Goal: Information Seeking & Learning: Learn about a topic

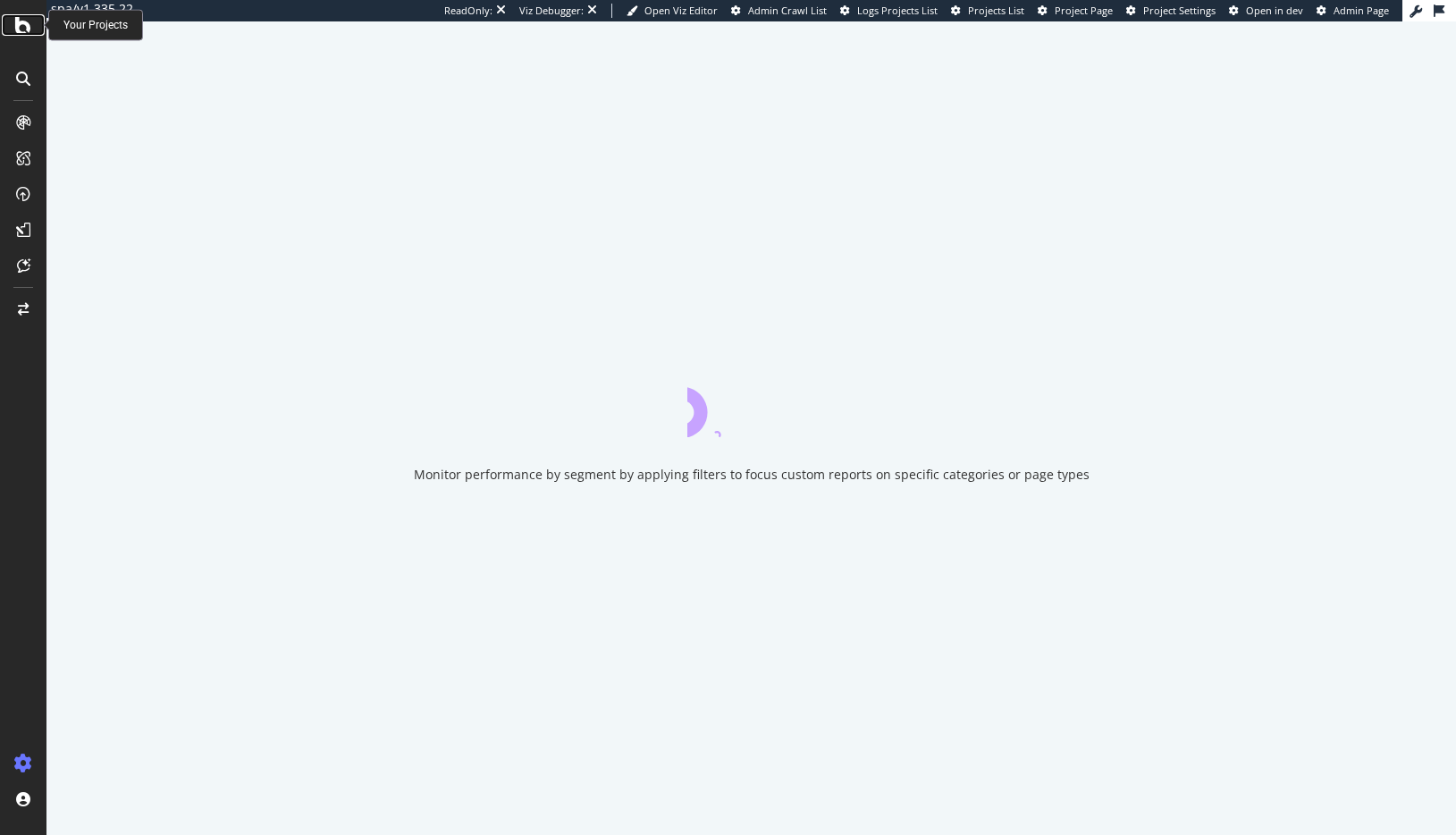
click at [23, 25] on icon at bounding box center [23, 25] width 16 height 21
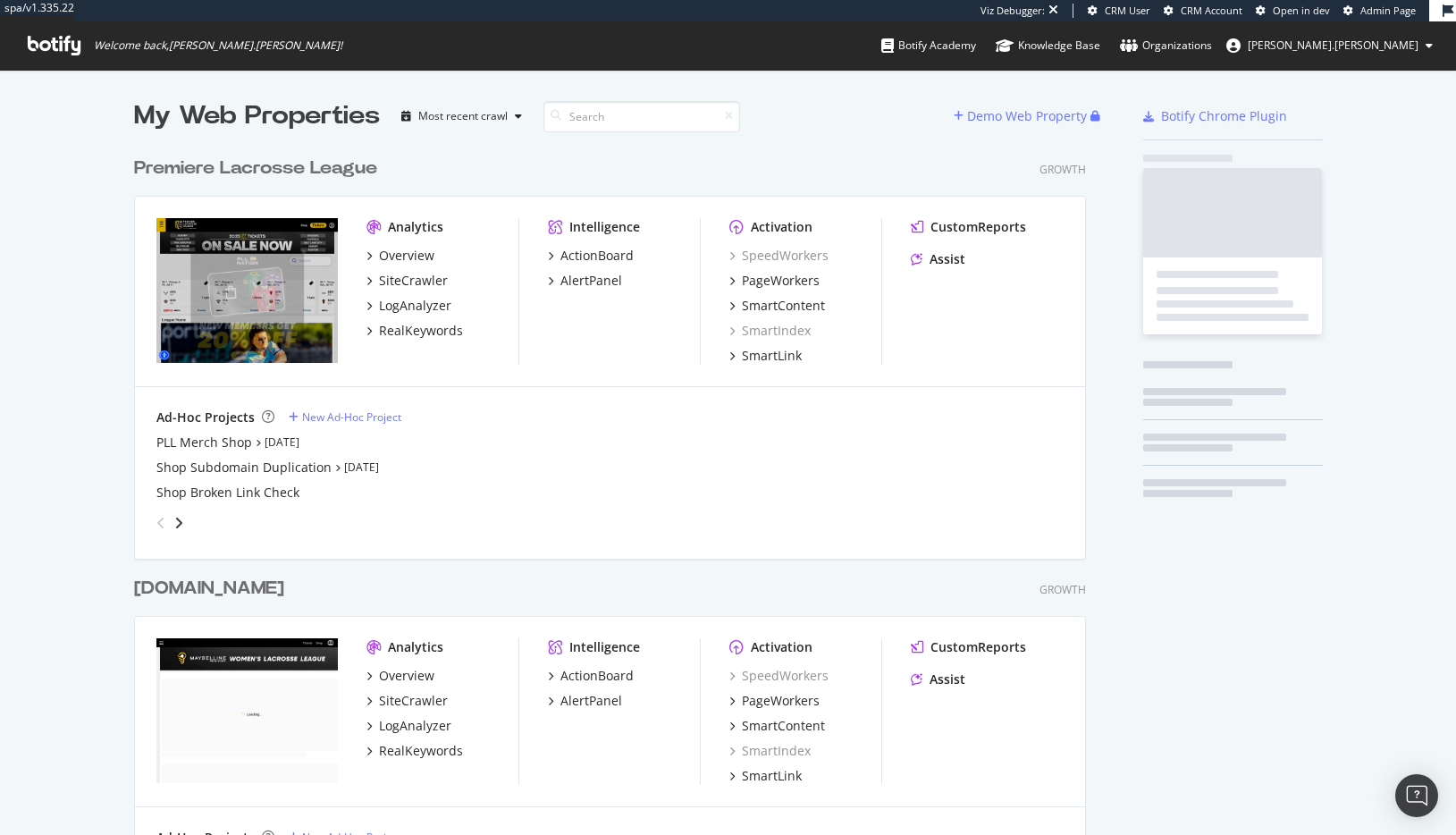
scroll to position [1345, 953]
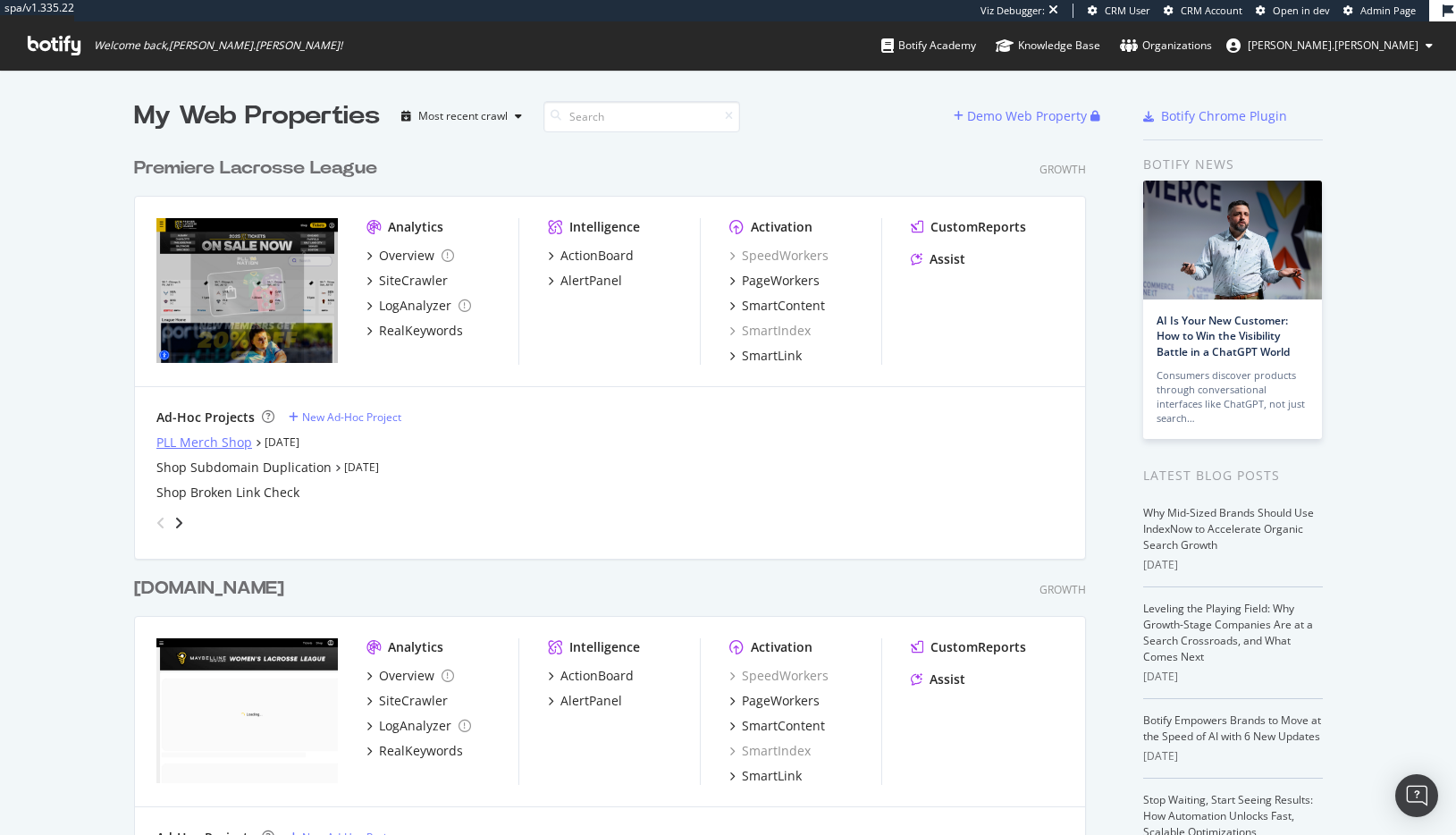
click at [203, 446] on div "PLL Merch Shop" at bounding box center [204, 442] width 96 height 18
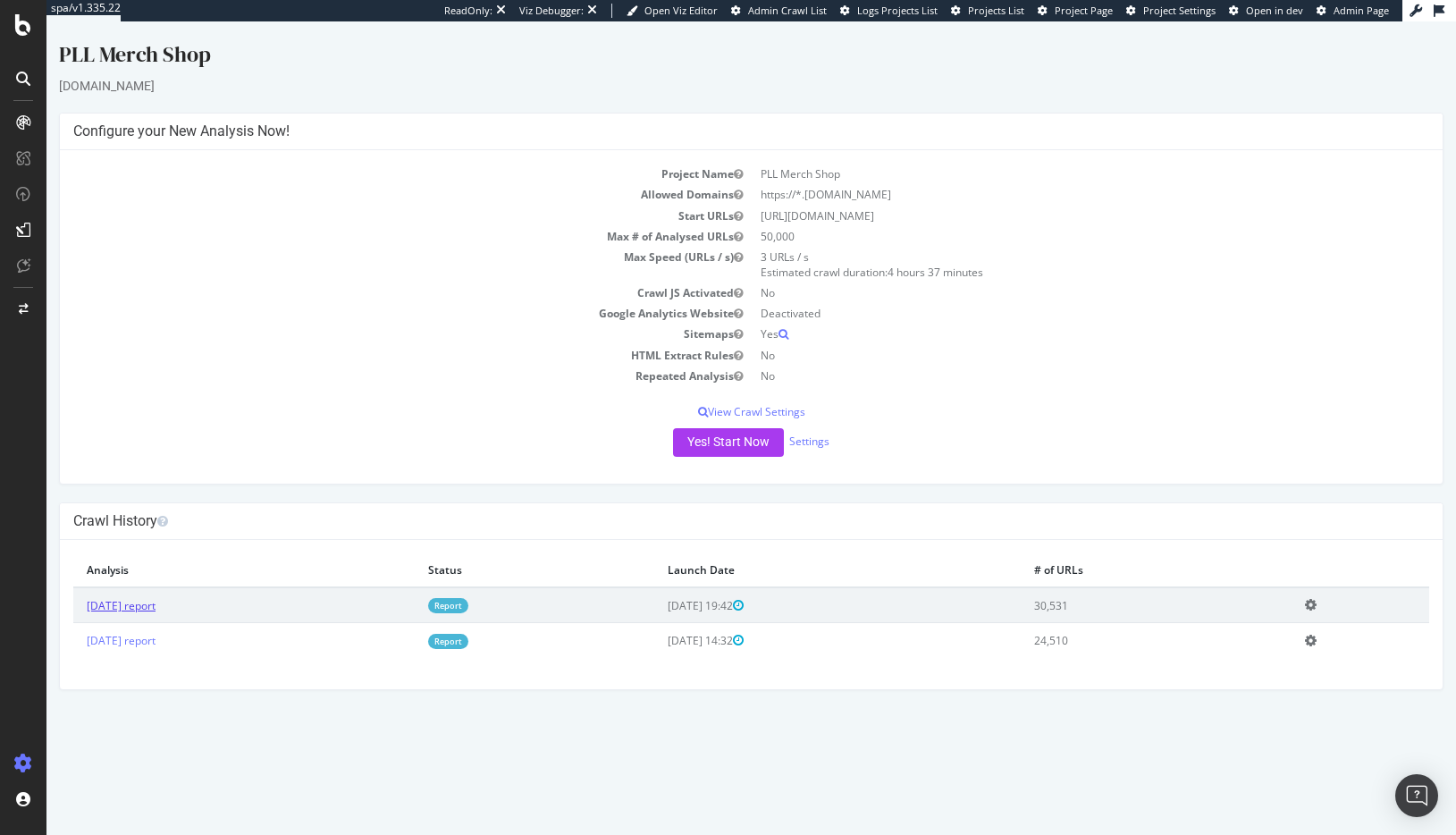
click at [116, 611] on link "[DATE] report" at bounding box center [121, 606] width 69 height 15
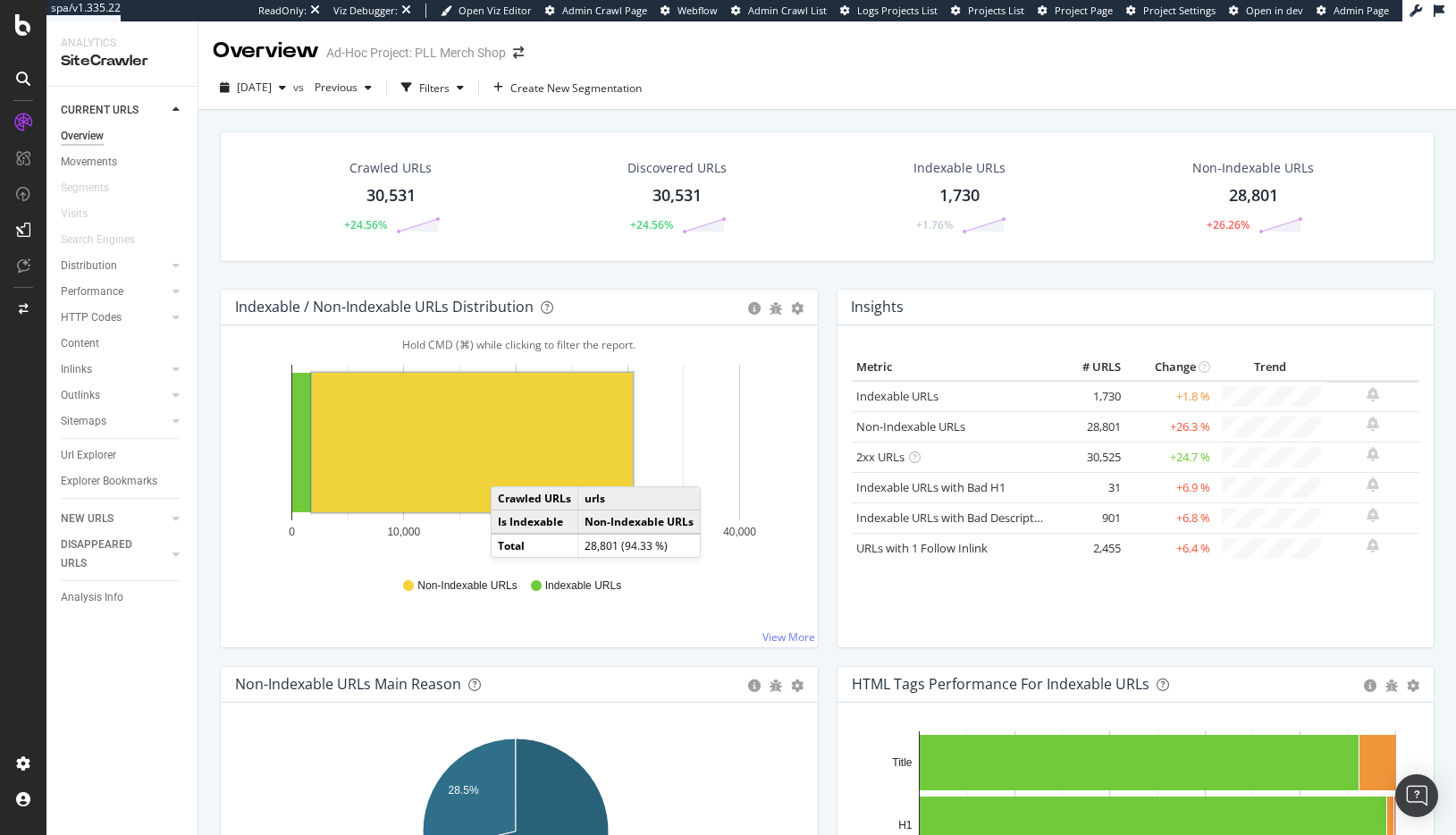
click at [508, 468] on rect "A chart." at bounding box center [472, 442] width 321 height 139
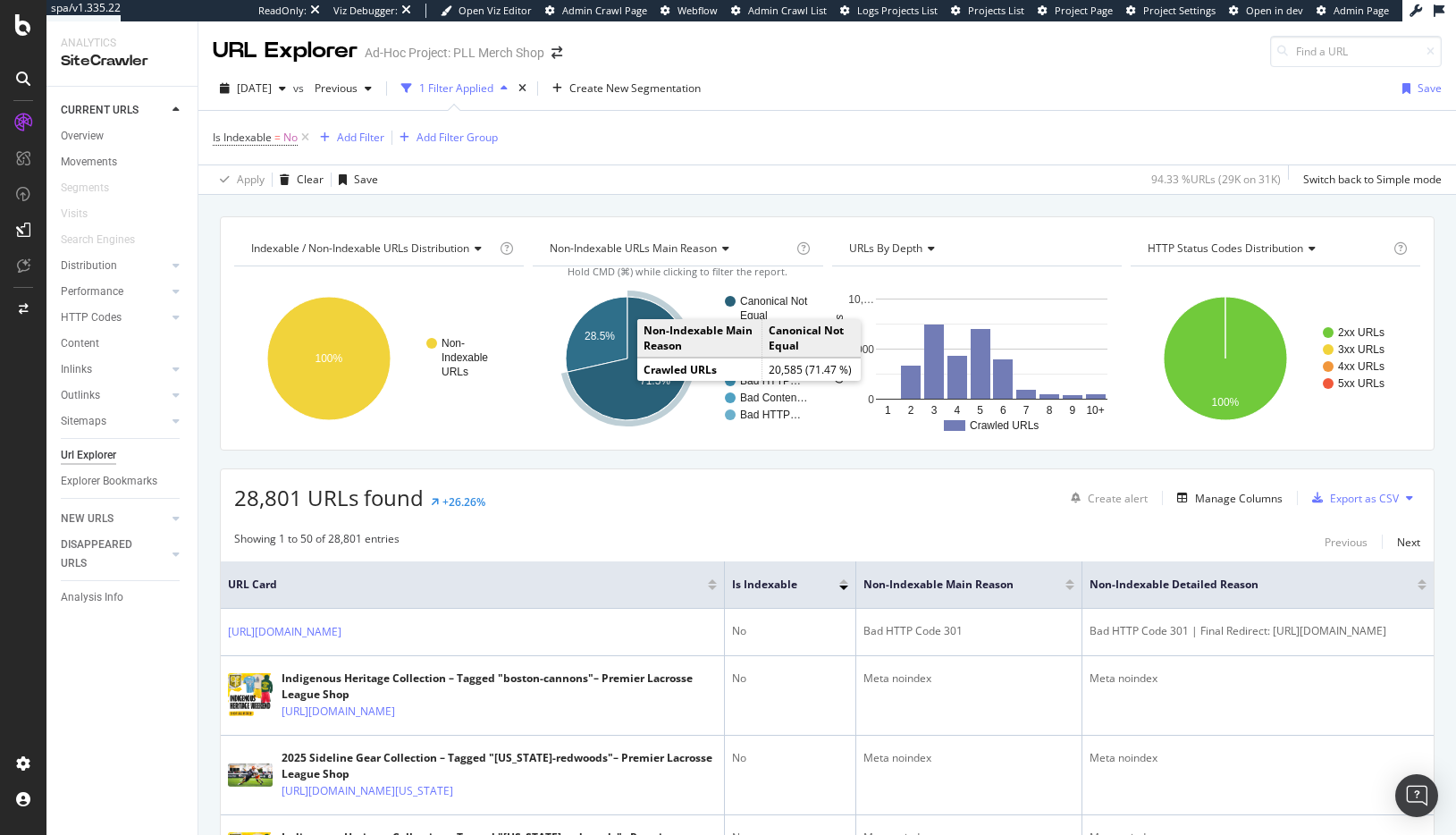
click at [637, 390] on icon "A chart." at bounding box center [628, 358] width 121 height 123
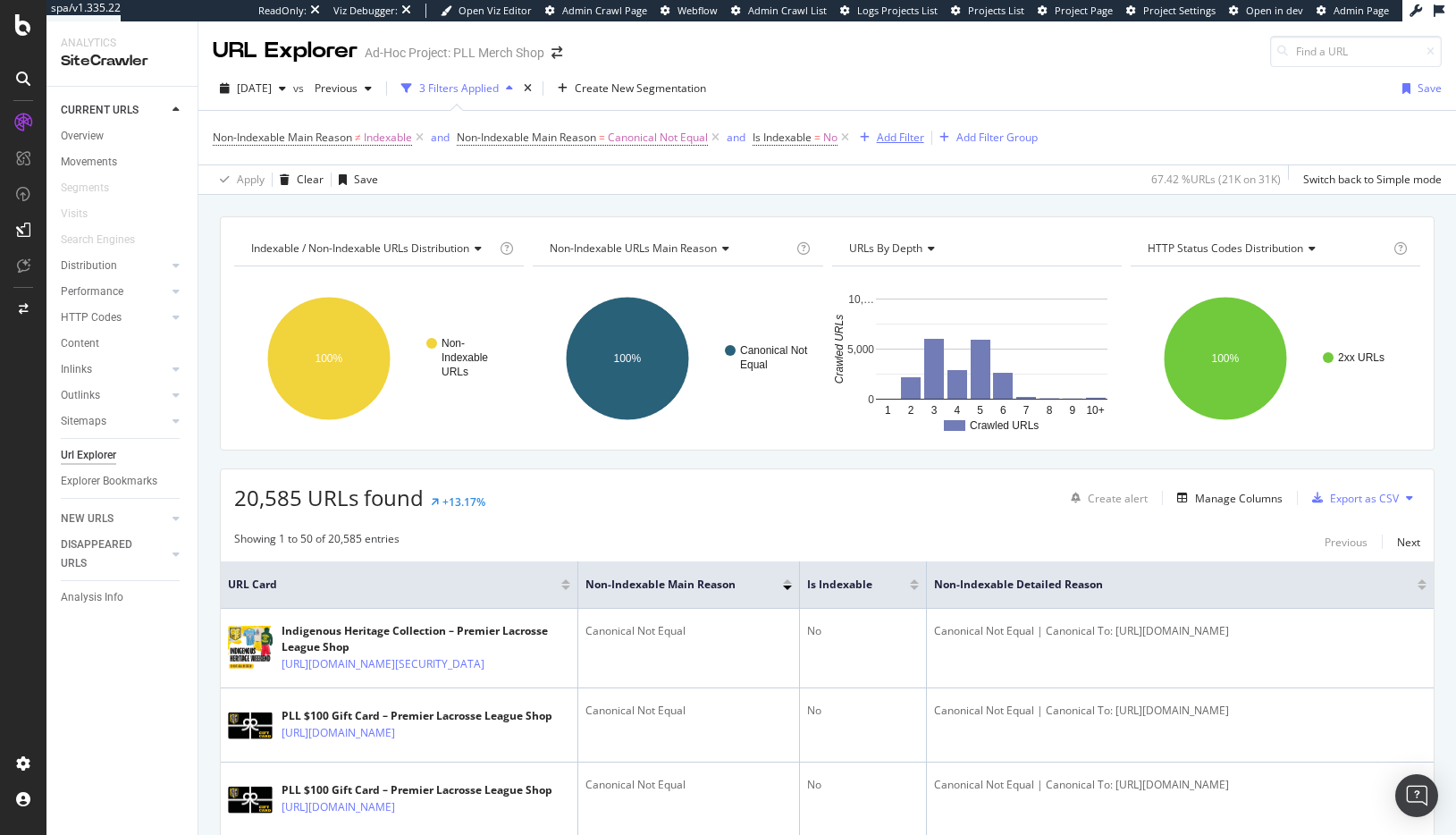
click at [904, 133] on div "Add Filter" at bounding box center [901, 138] width 48 height 15
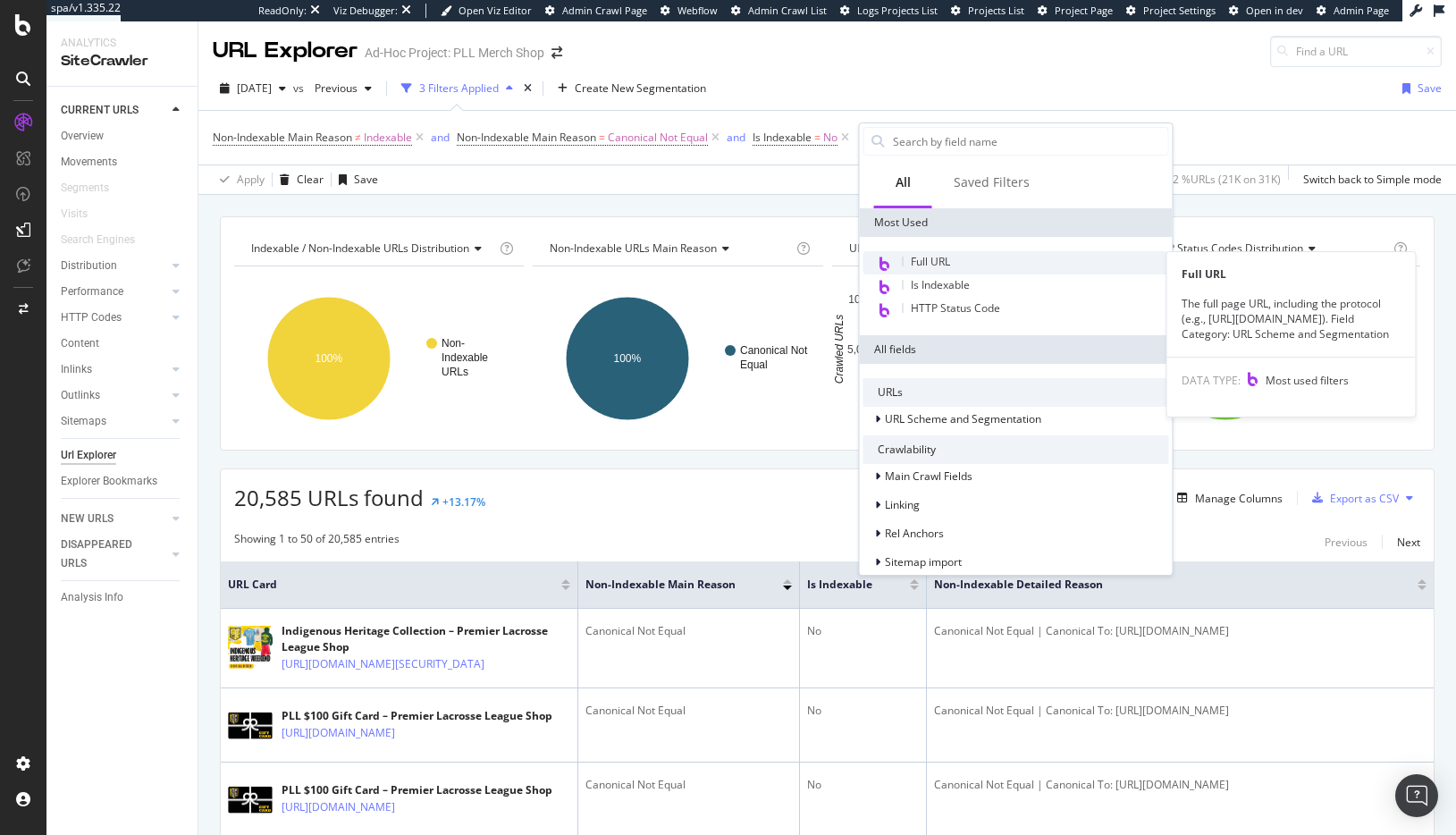
click at [933, 260] on span "Full URL" at bounding box center [930, 262] width 39 height 15
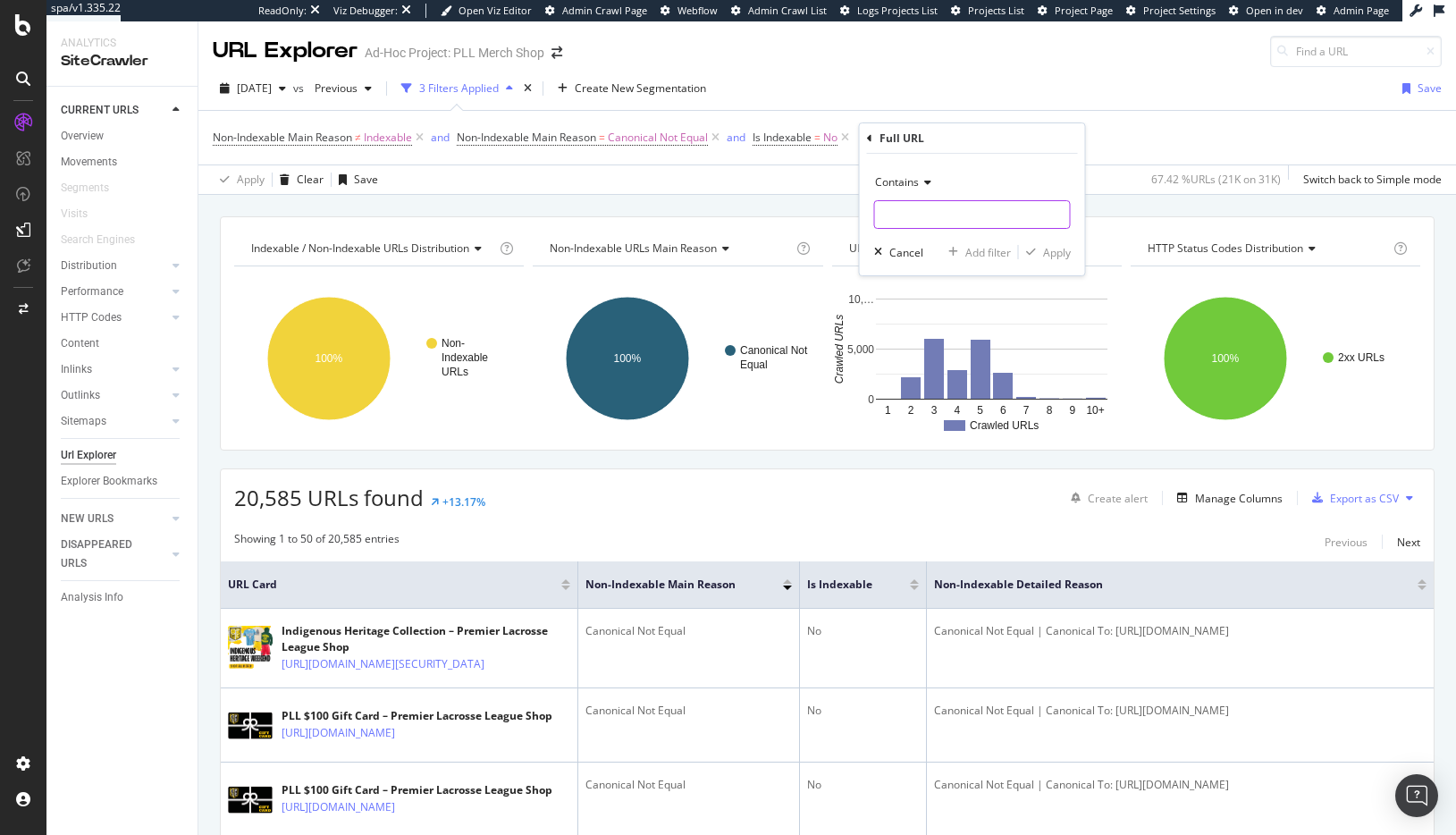
click at [906, 216] on input "text" at bounding box center [973, 215] width 195 height 29
click at [922, 189] on div "Contains" at bounding box center [973, 182] width 197 height 29
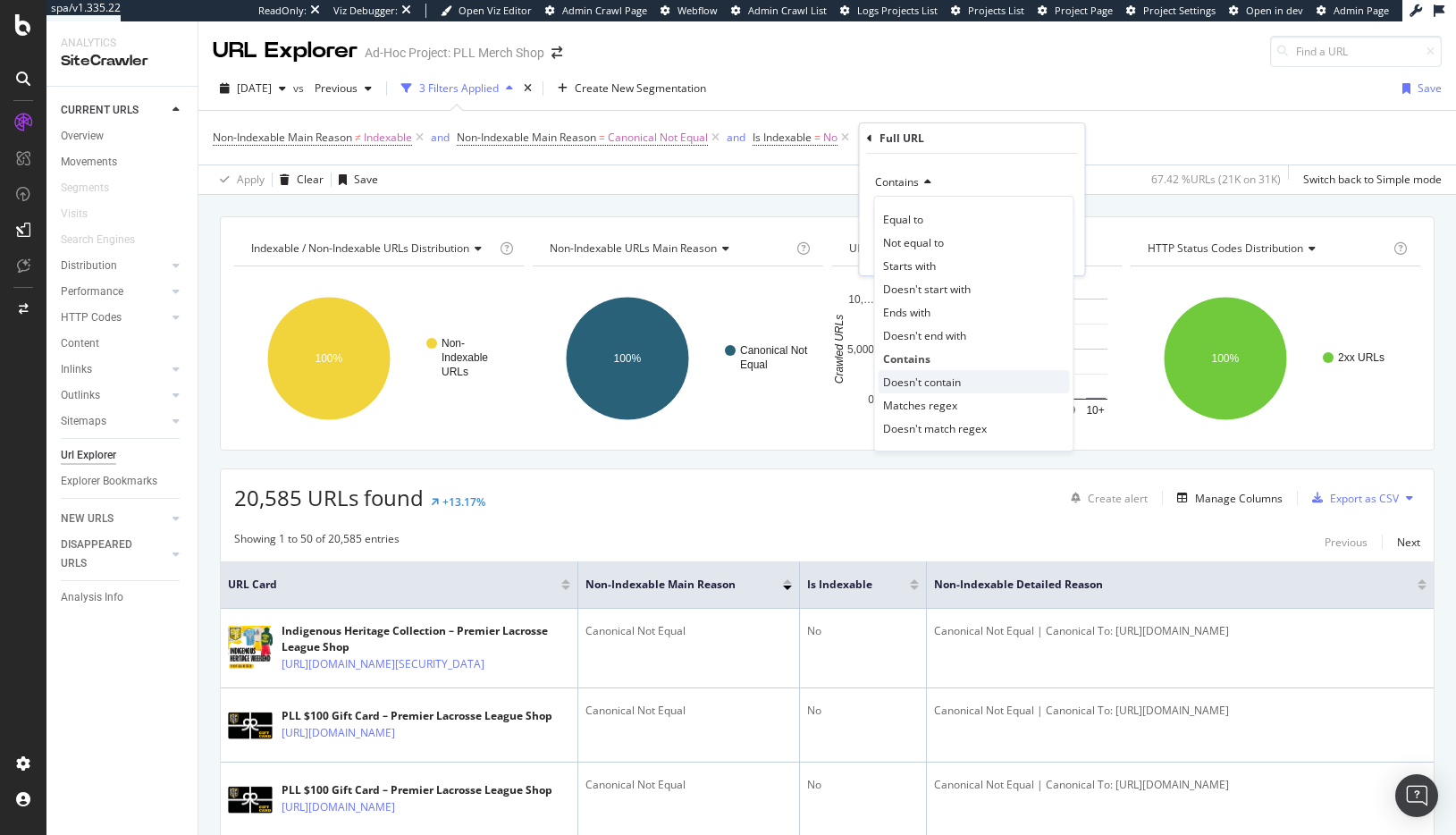
click at [917, 385] on span "Doesn't contain" at bounding box center [921, 382] width 77 height 15
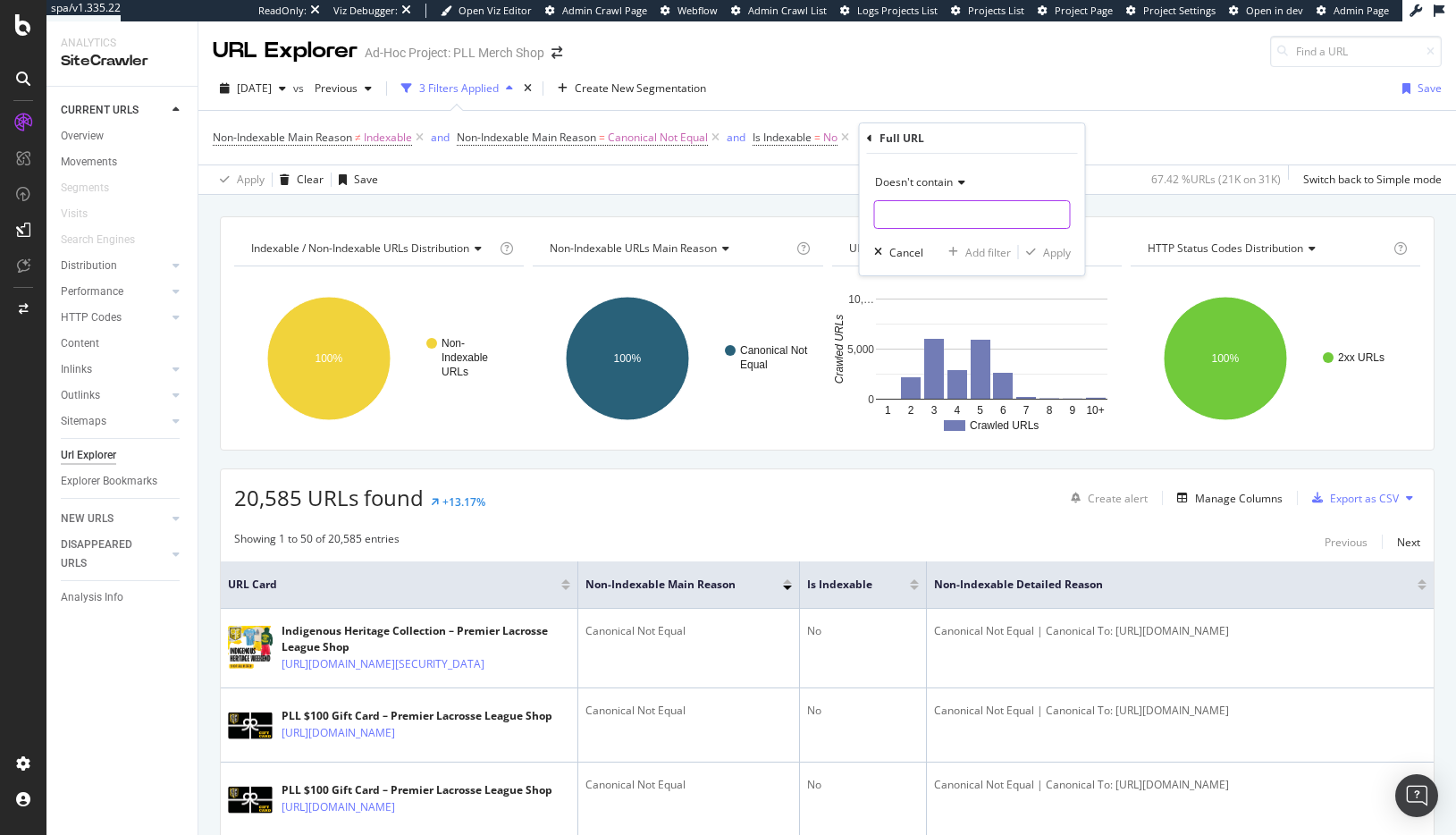
click at [920, 225] on input "text" at bounding box center [973, 215] width 195 height 29
type input "/coll"
click at [916, 138] on div "Add Filter" at bounding box center [901, 138] width 48 height 15
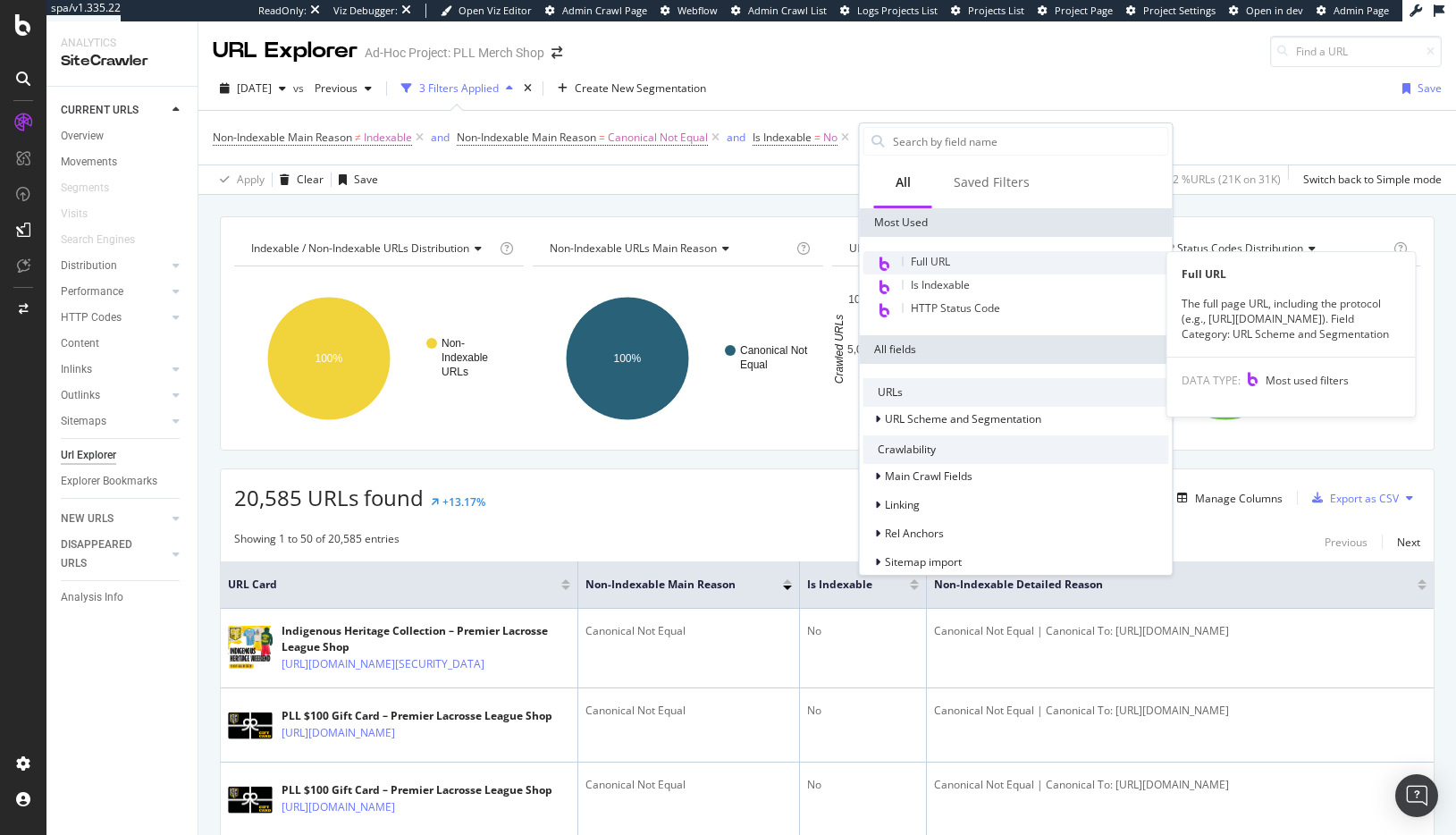
click at [933, 263] on span "Full URL" at bounding box center [930, 262] width 39 height 15
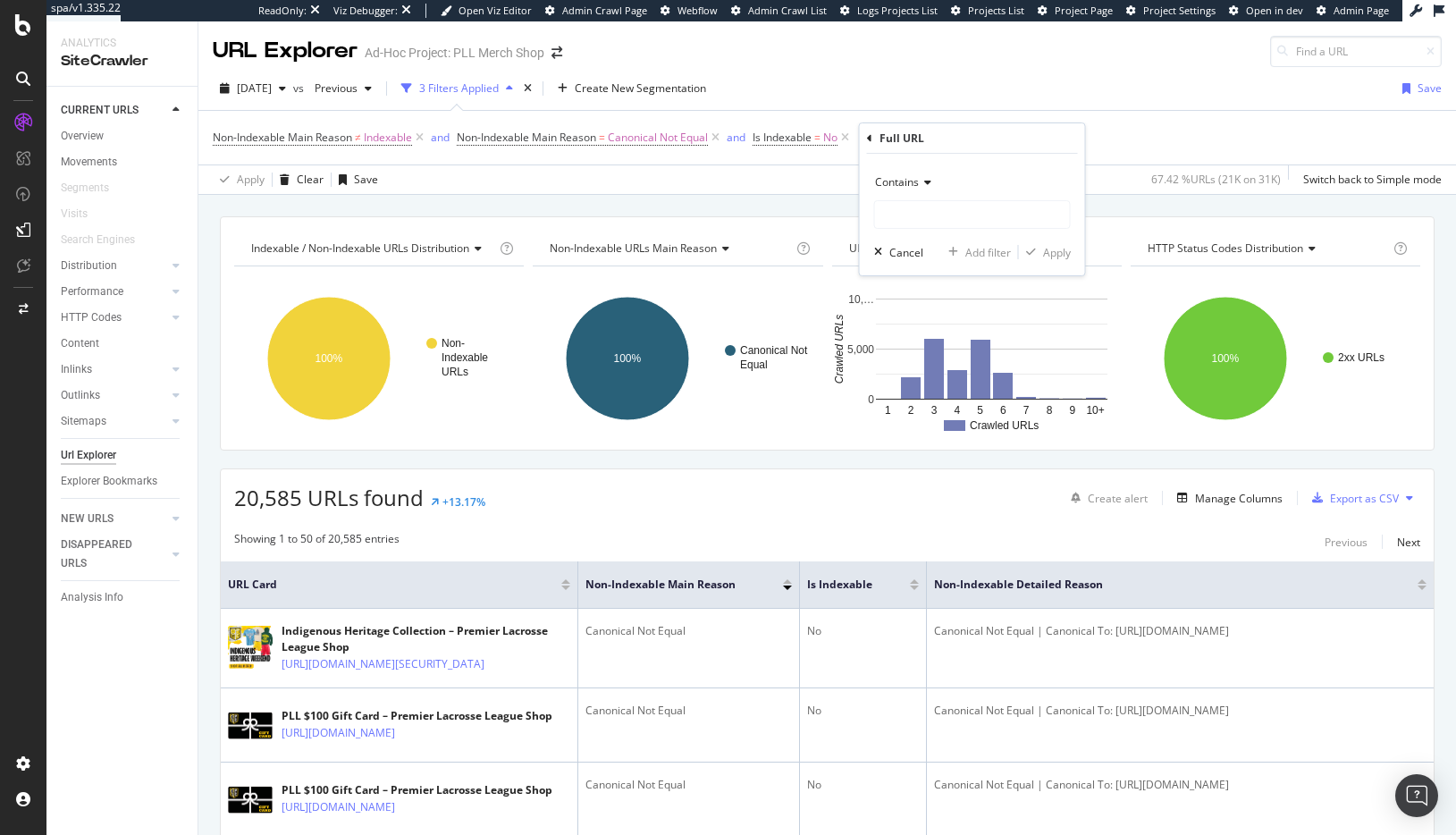
click at [915, 183] on span "Contains" at bounding box center [897, 182] width 44 height 15
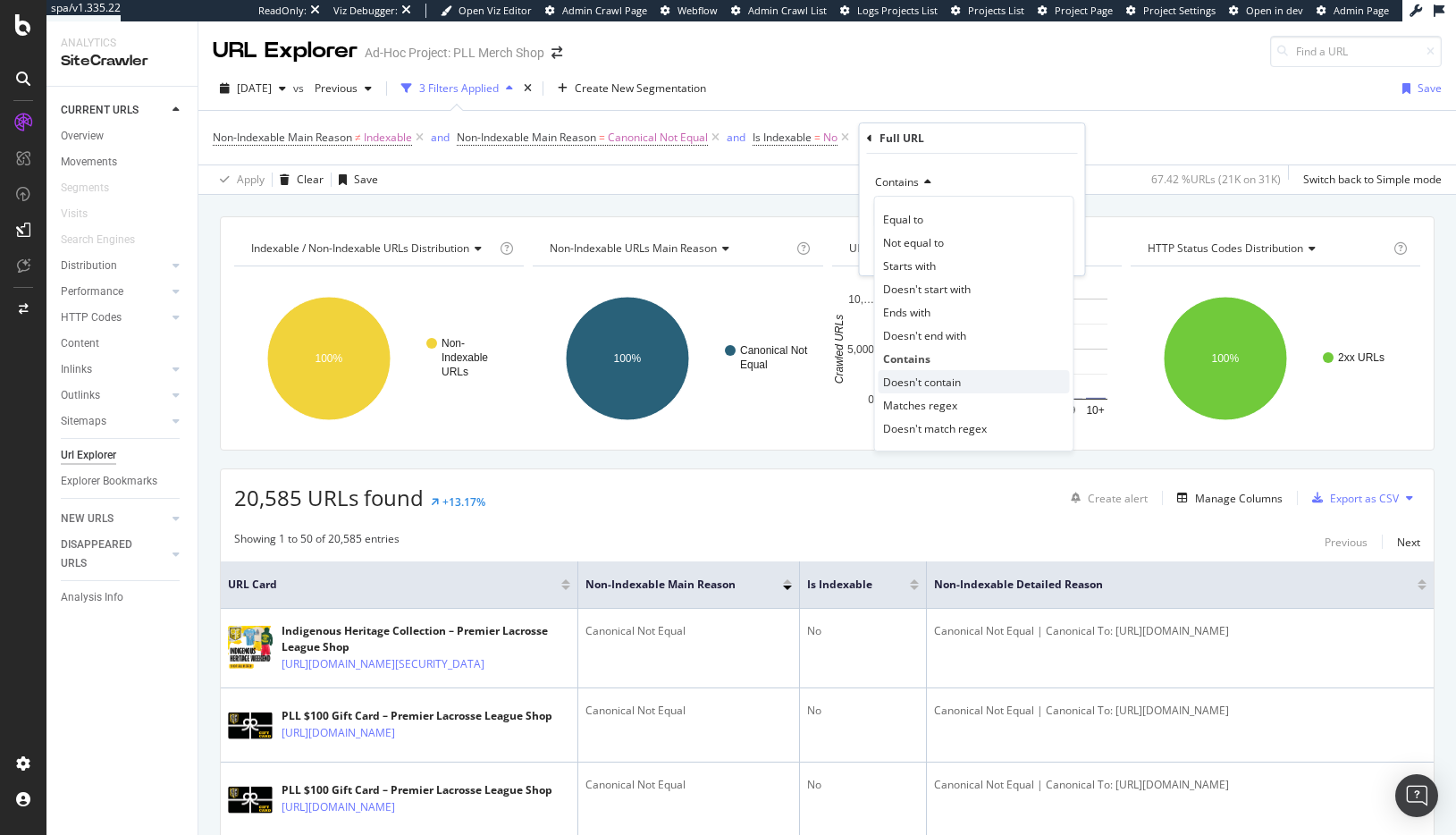
click at [922, 377] on span "Doesn't contain" at bounding box center [921, 382] width 77 height 15
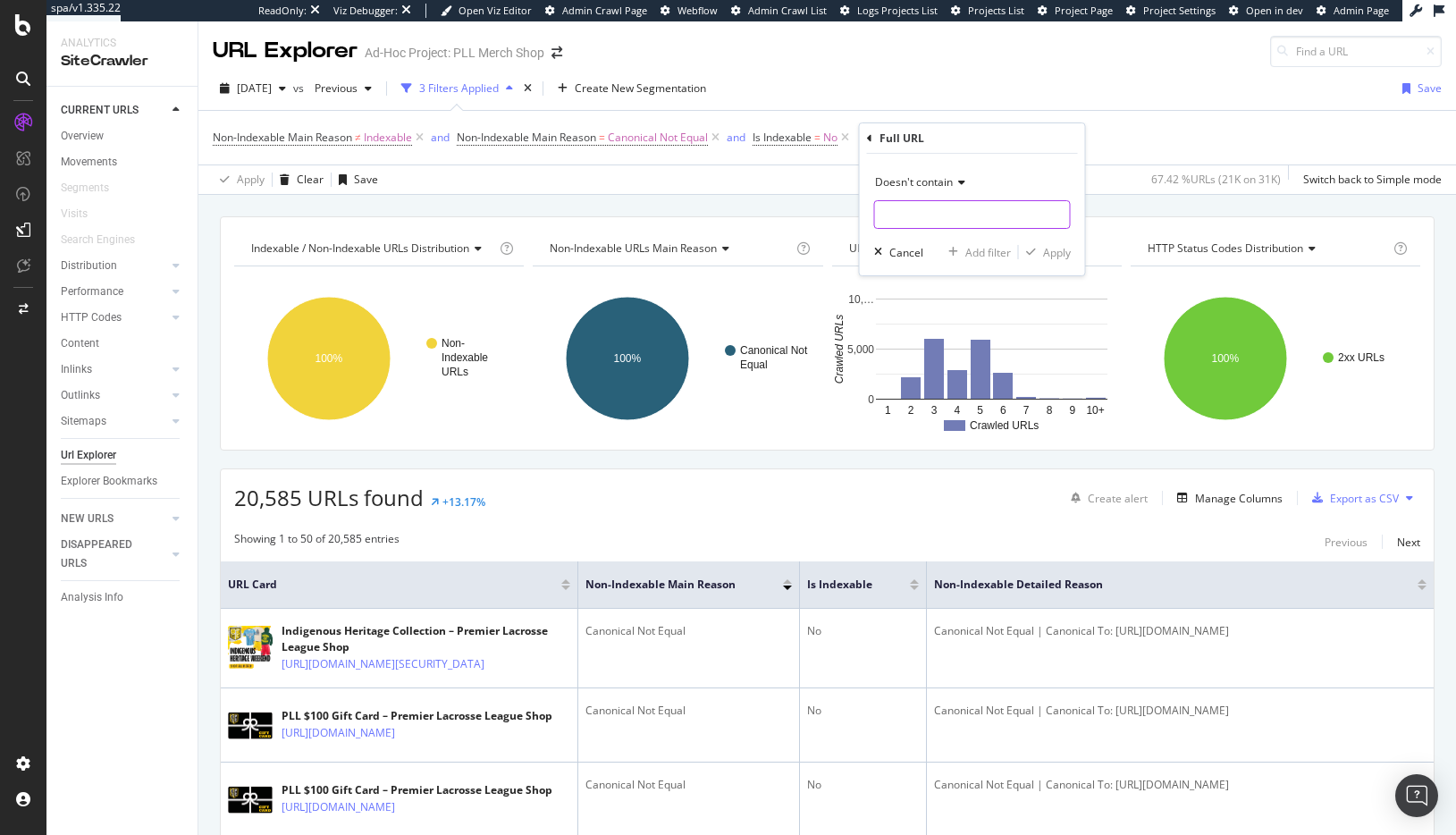
click at [912, 207] on input "text" at bounding box center [973, 215] width 195 height 29
type input "/collections/"
click at [1065, 256] on div "Apply" at bounding box center [1057, 252] width 28 height 15
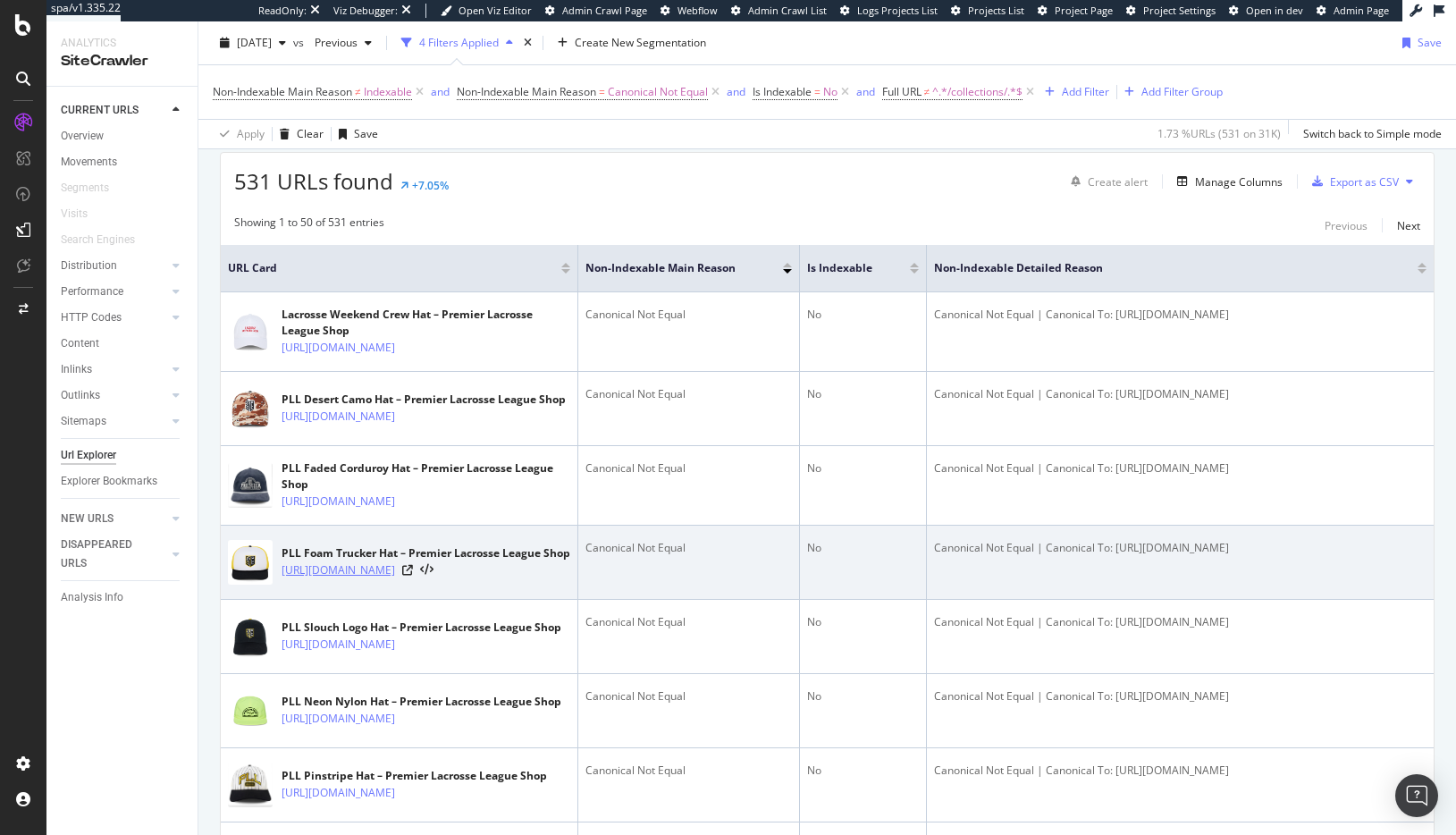
scroll to position [316, 0]
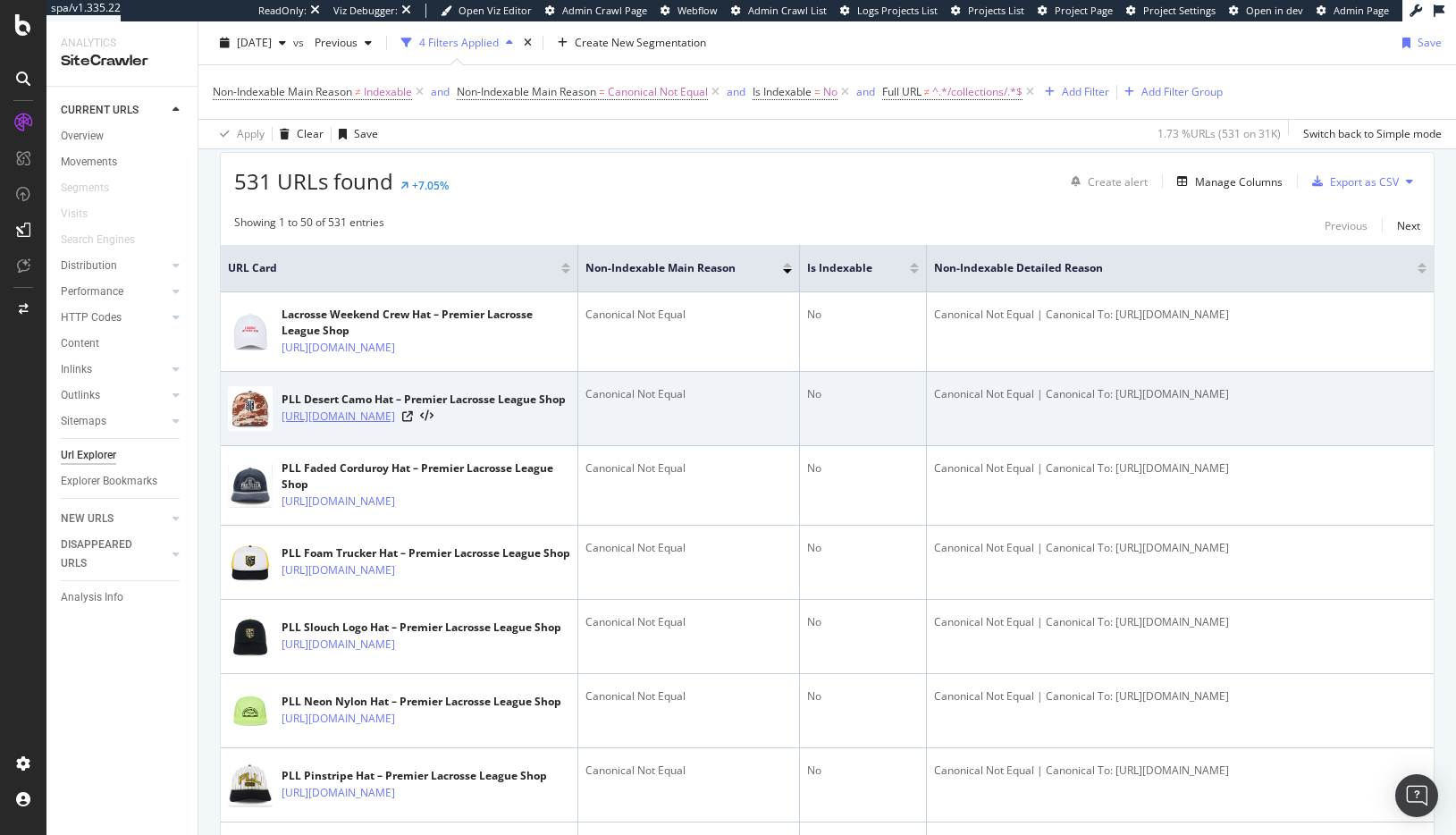
click at [367, 425] on link "[URL][DOMAIN_NAME]" at bounding box center [338, 417] width 114 height 18
click at [413, 422] on icon at bounding box center [407, 416] width 11 height 11
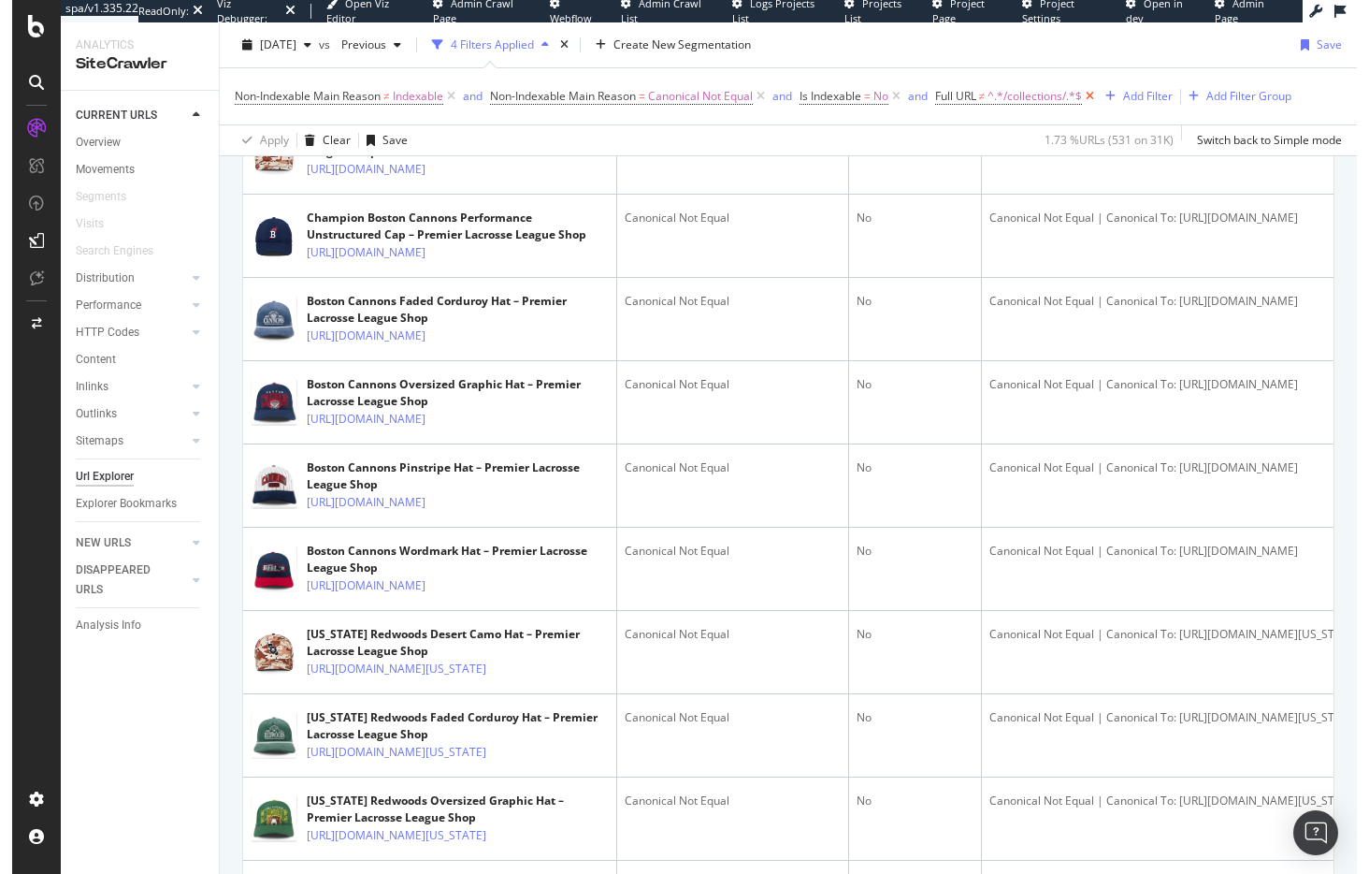
scroll to position [2889, 0]
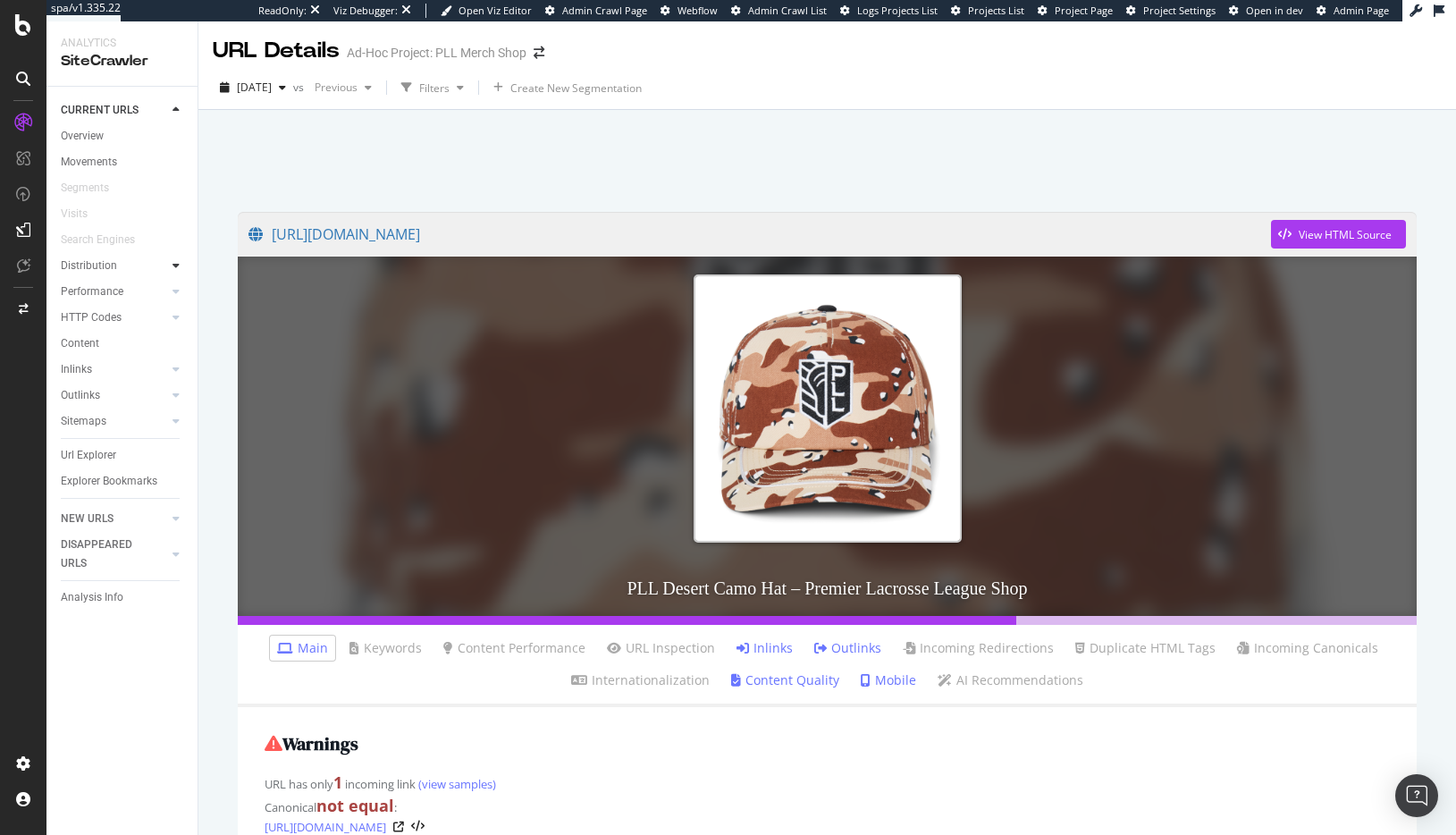
click at [180, 265] on div at bounding box center [176, 265] width 18 height 18
click at [97, 288] on div "Top Charts" at bounding box center [95, 292] width 53 height 19
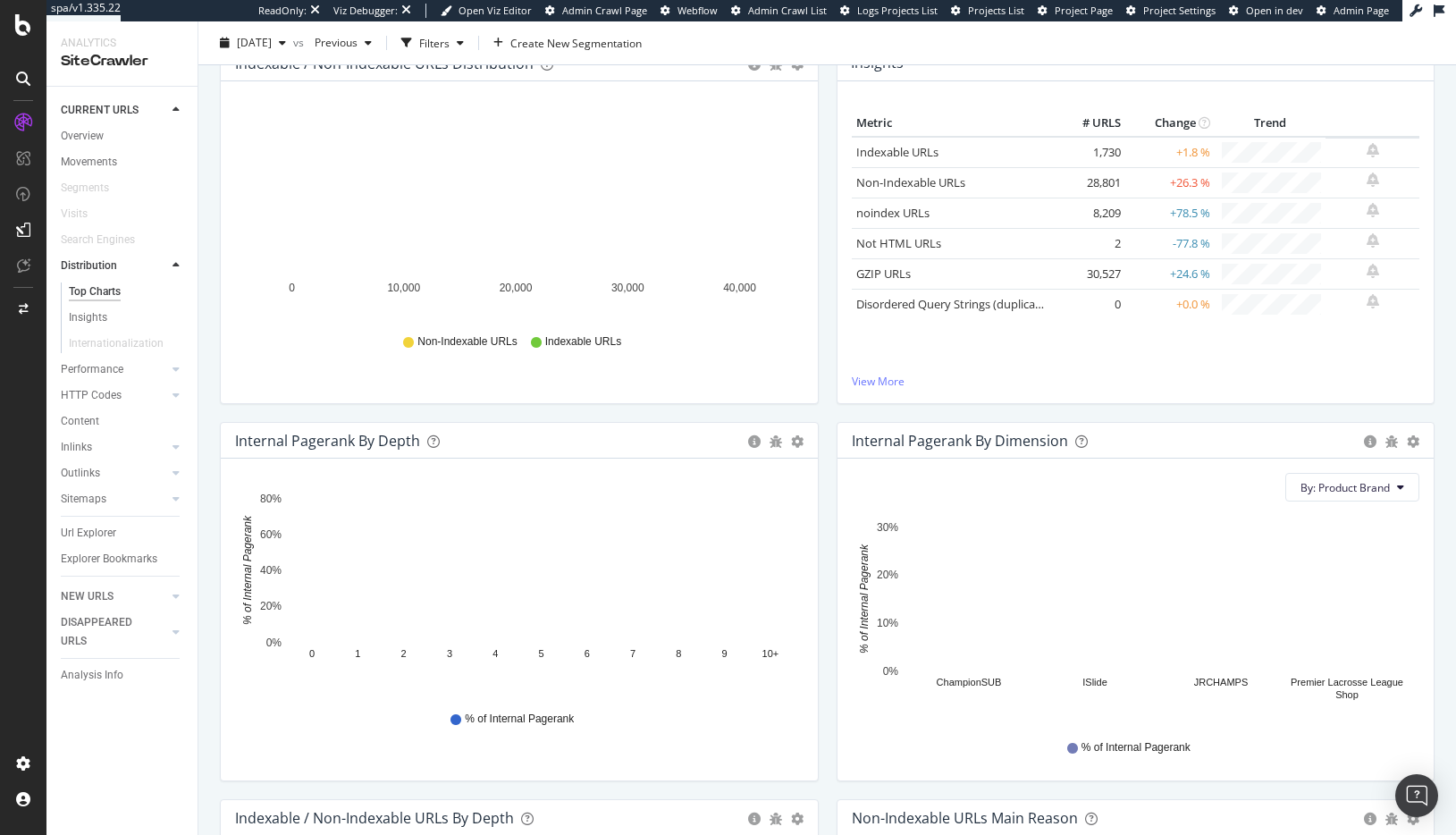
scroll to position [219, 0]
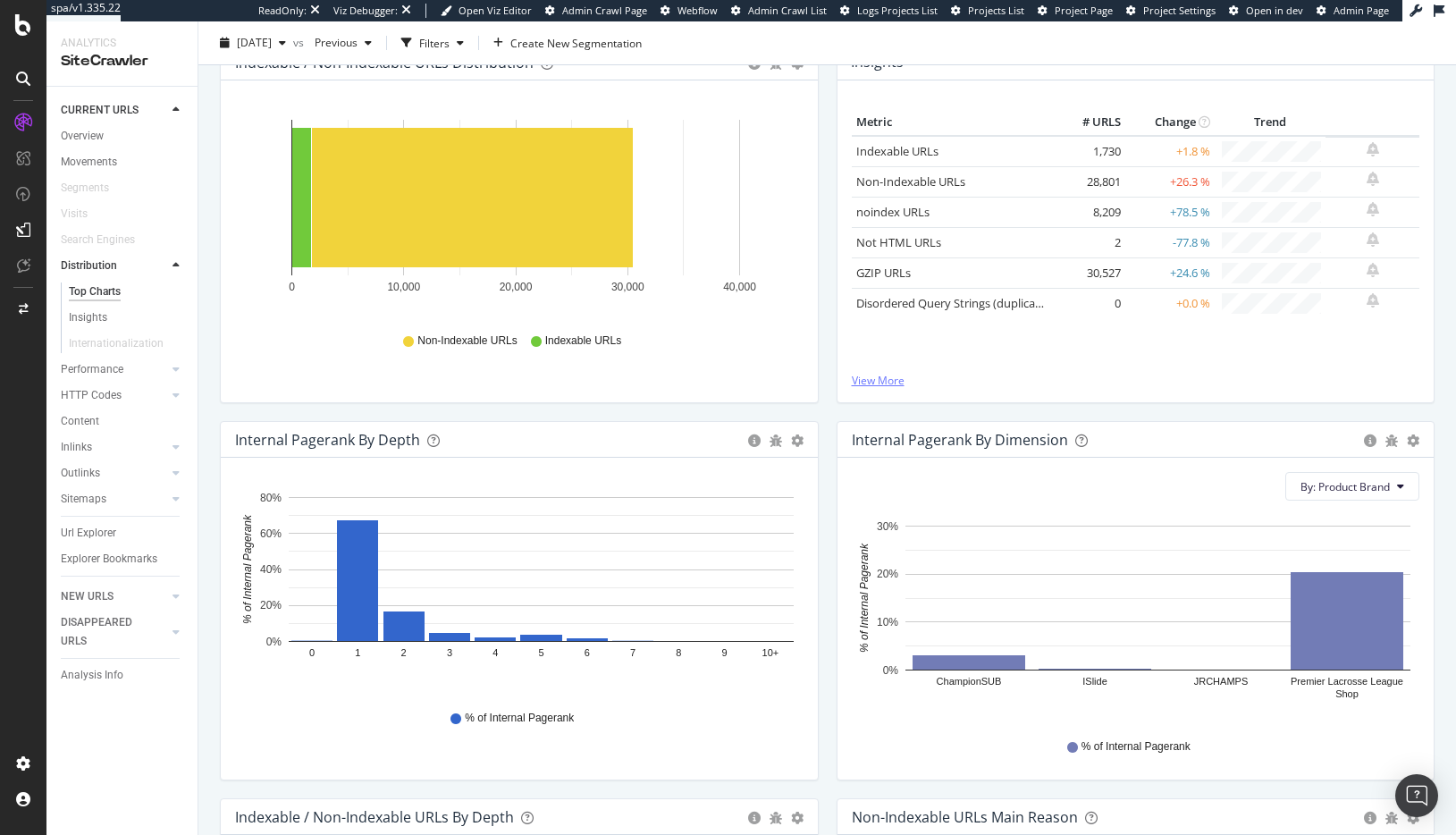
click at [869, 375] on link "View More" at bounding box center [1135, 380] width 568 height 15
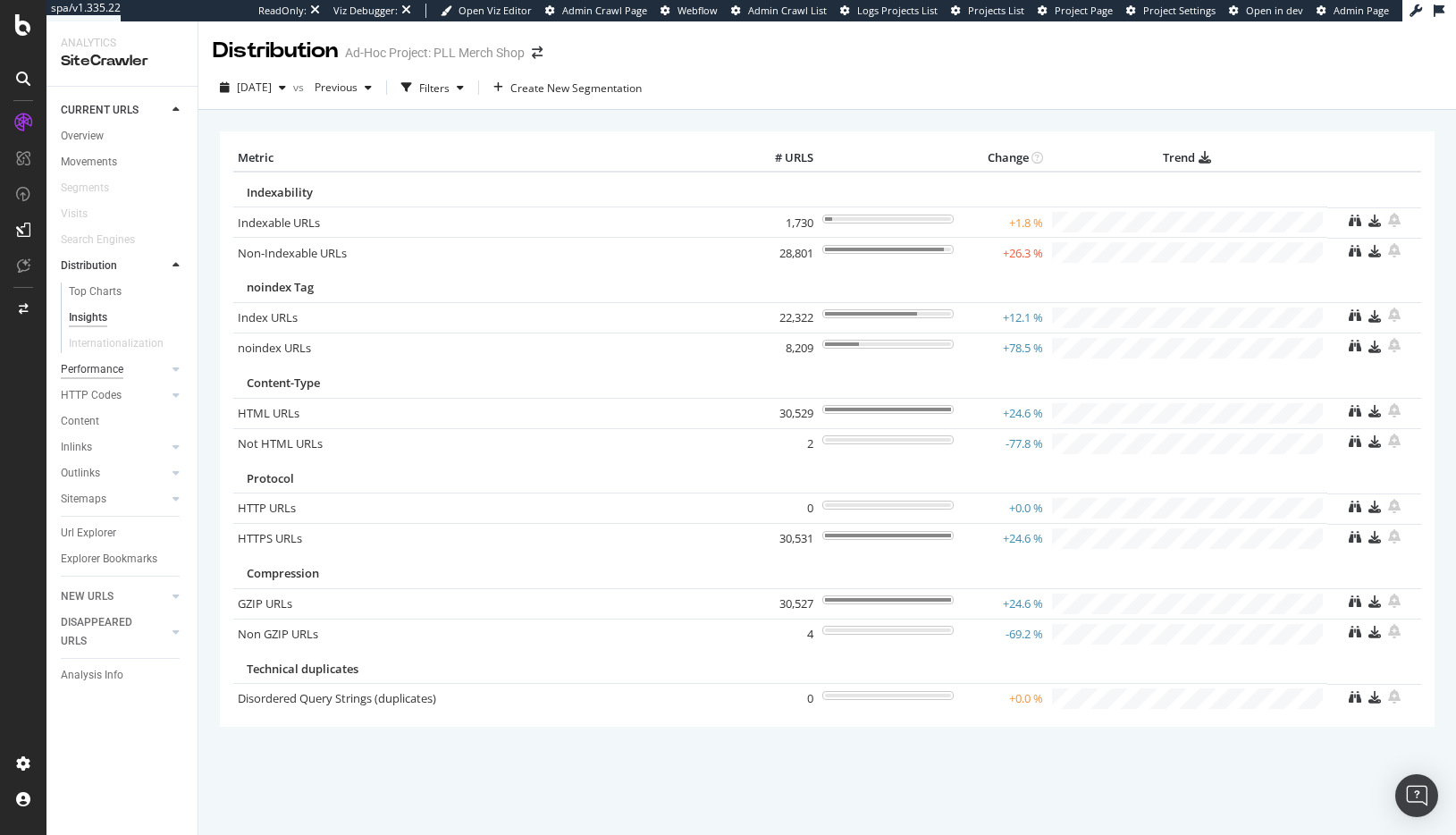
click at [94, 368] on div "Performance" at bounding box center [92, 370] width 62 height 19
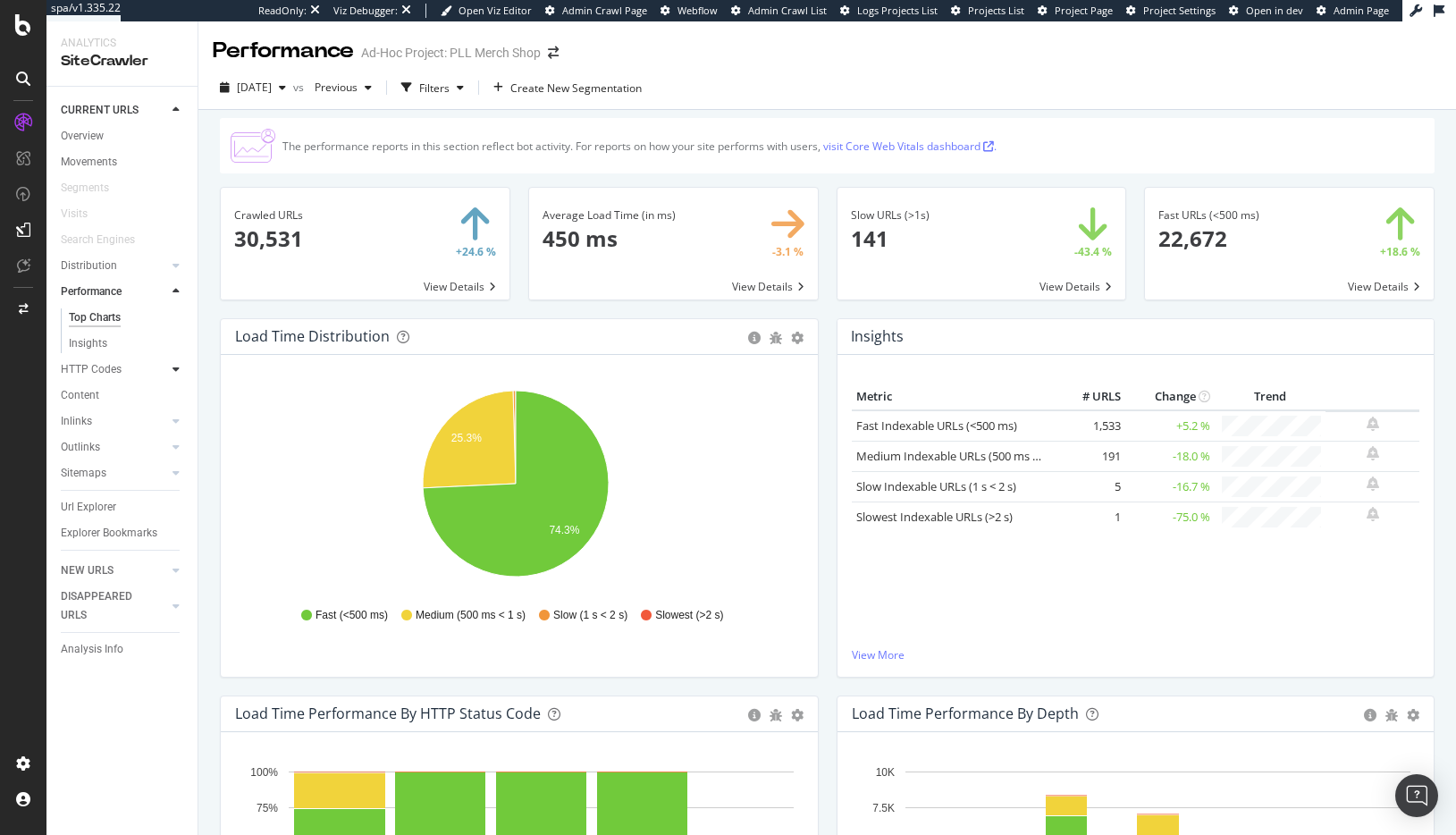
click at [177, 366] on icon at bounding box center [176, 369] width 7 height 11
click at [167, 417] on div at bounding box center [176, 420] width 18 height 18
click at [173, 447] on icon at bounding box center [176, 446] width 7 height 11
click at [172, 473] on div at bounding box center [176, 472] width 18 height 18
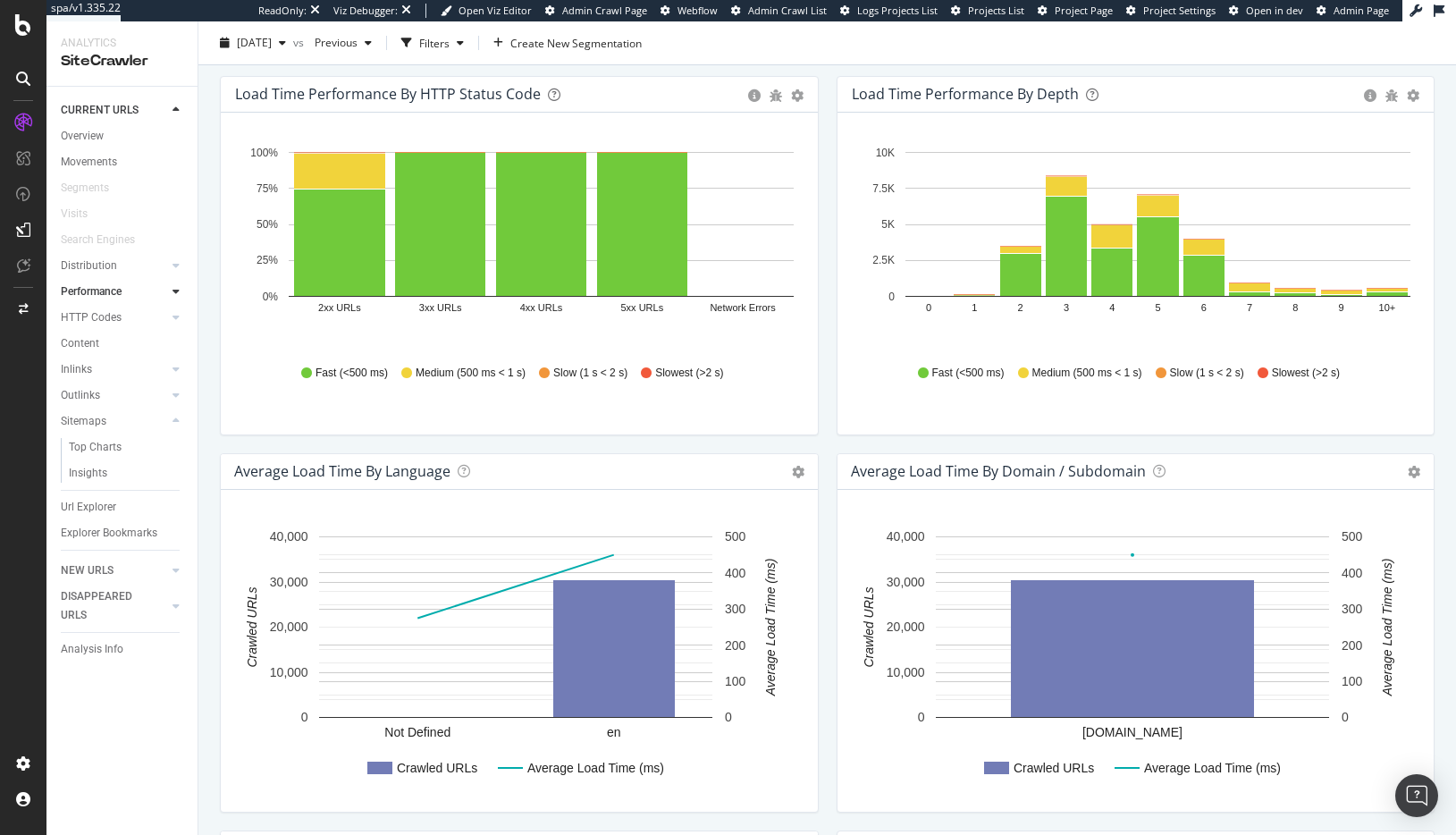
scroll to position [611, 0]
